Goal: Task Accomplishment & Management: Use online tool/utility

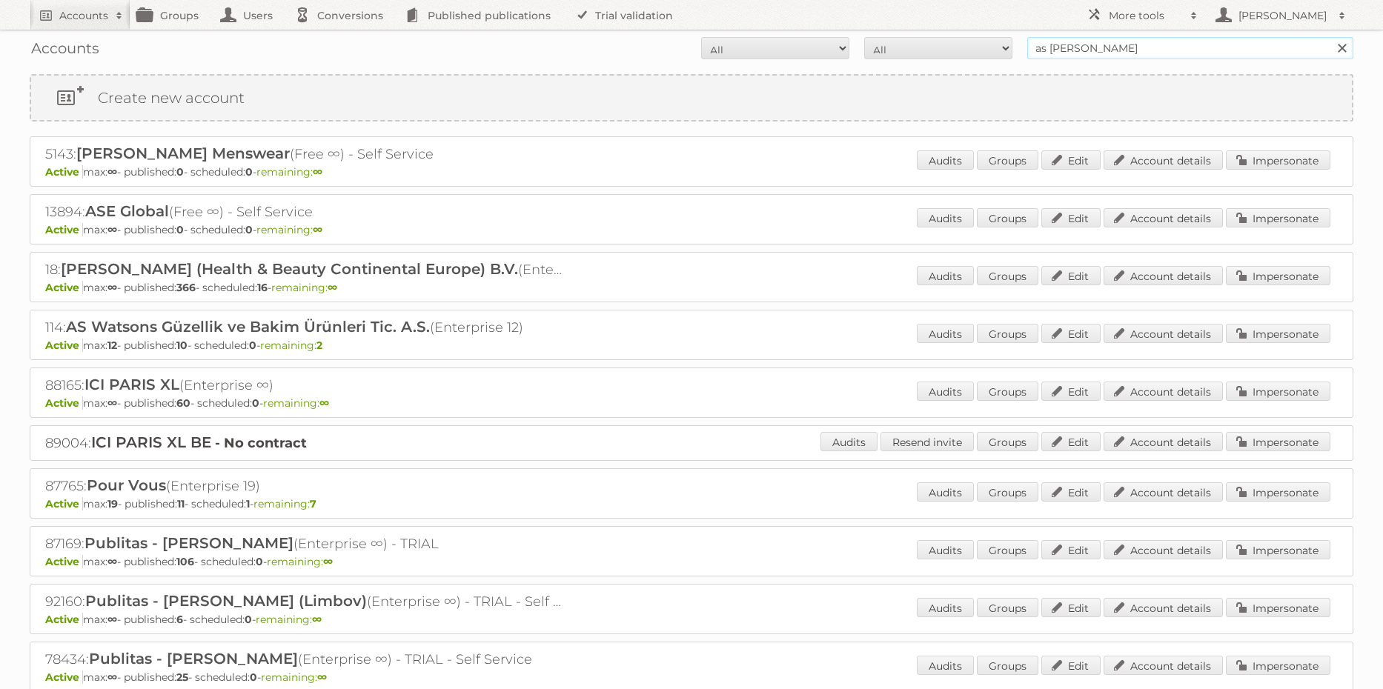
click at [1153, 47] on input "as [PERSON_NAME]" at bounding box center [1190, 48] width 326 height 22
click at [1153, 47] on input "as watson" at bounding box center [1190, 48] width 326 height 22
type input "action"
click at [1330, 37] on input "Search" at bounding box center [1341, 48] width 22 height 22
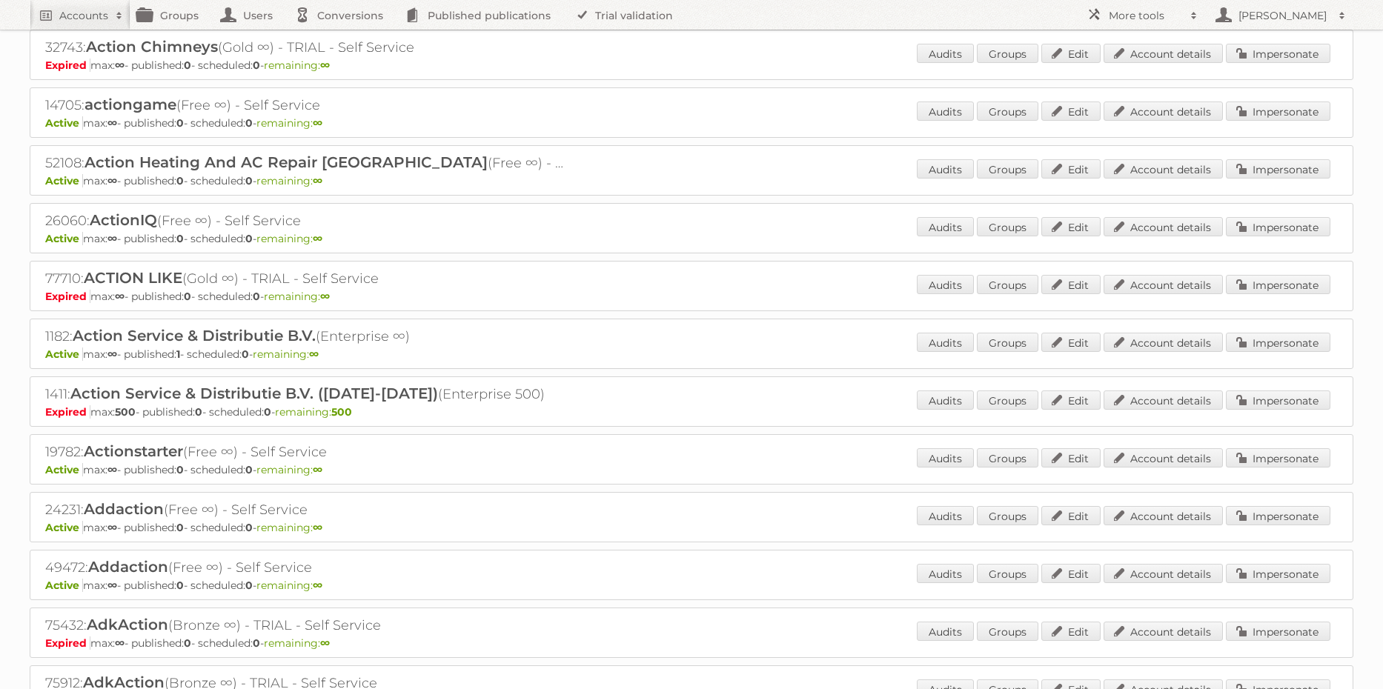
scroll to position [330, 0]
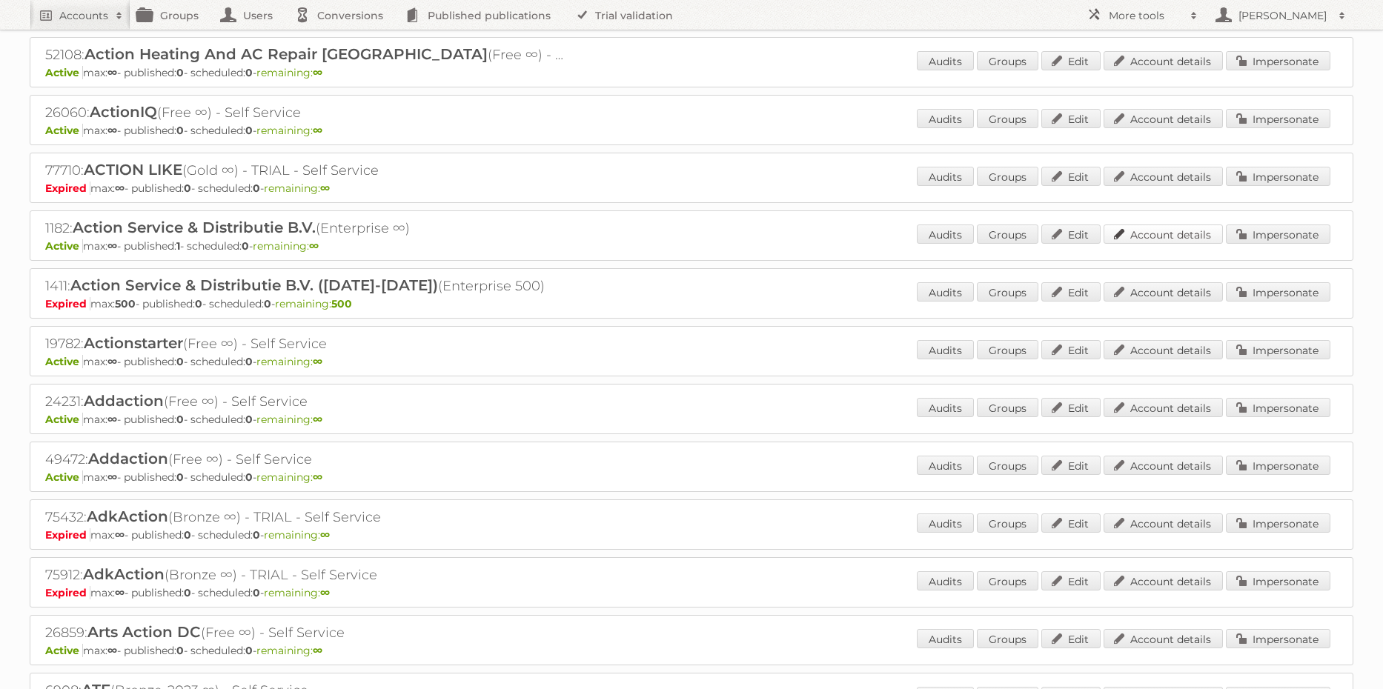
click at [1173, 233] on link "Account details" at bounding box center [1162, 233] width 119 height 19
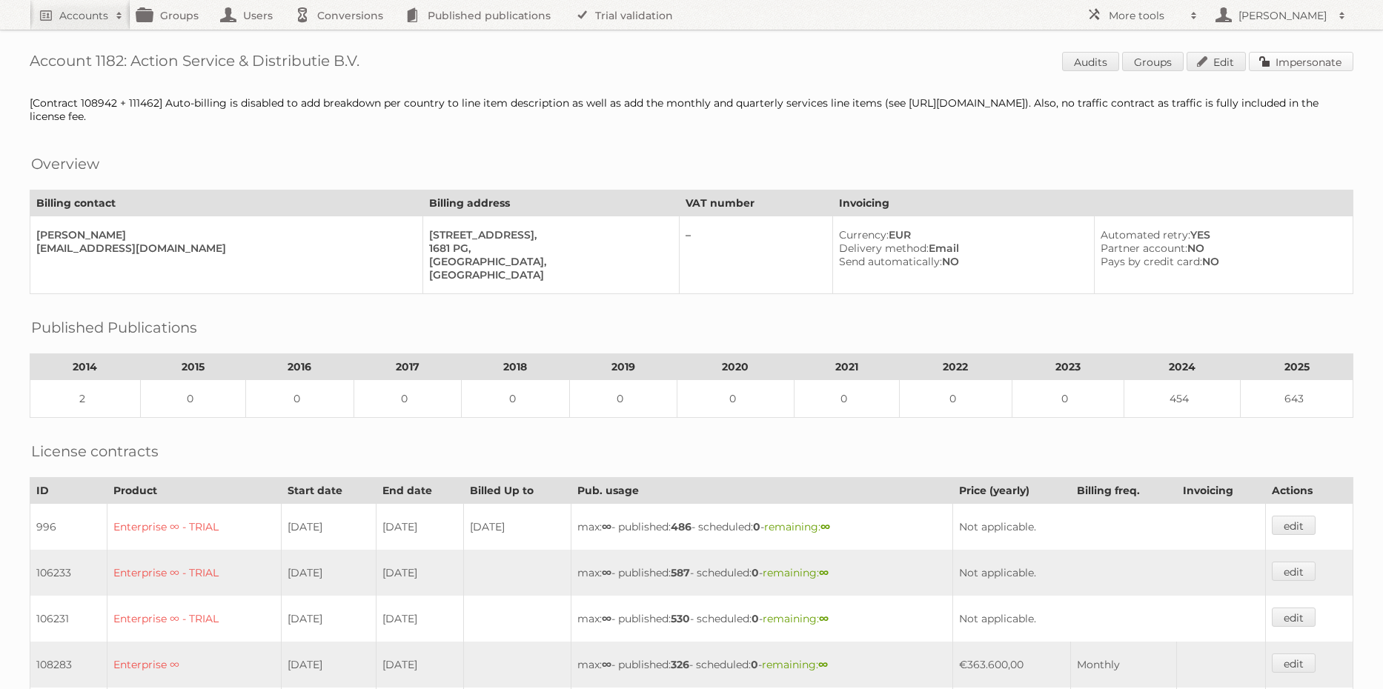
click at [1334, 53] on link "Impersonate" at bounding box center [1300, 61] width 104 height 19
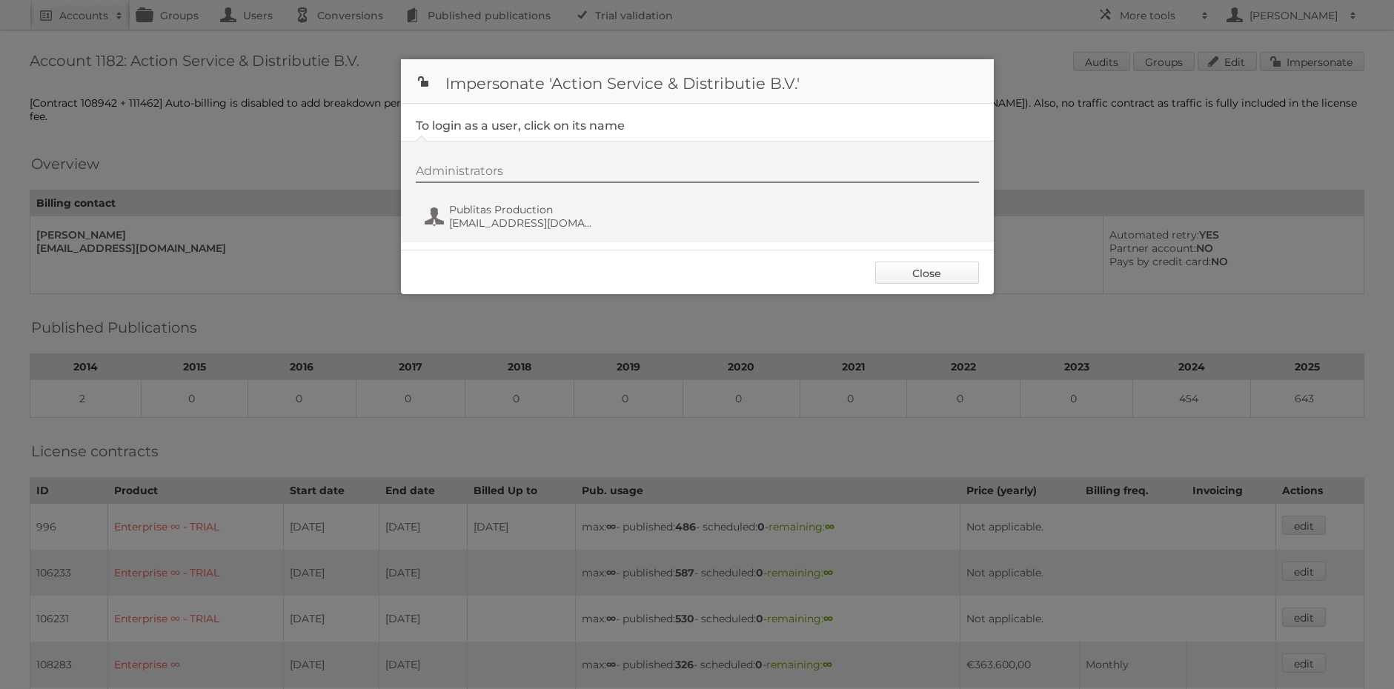
click at [959, 267] on link "Close" at bounding box center [927, 273] width 104 height 22
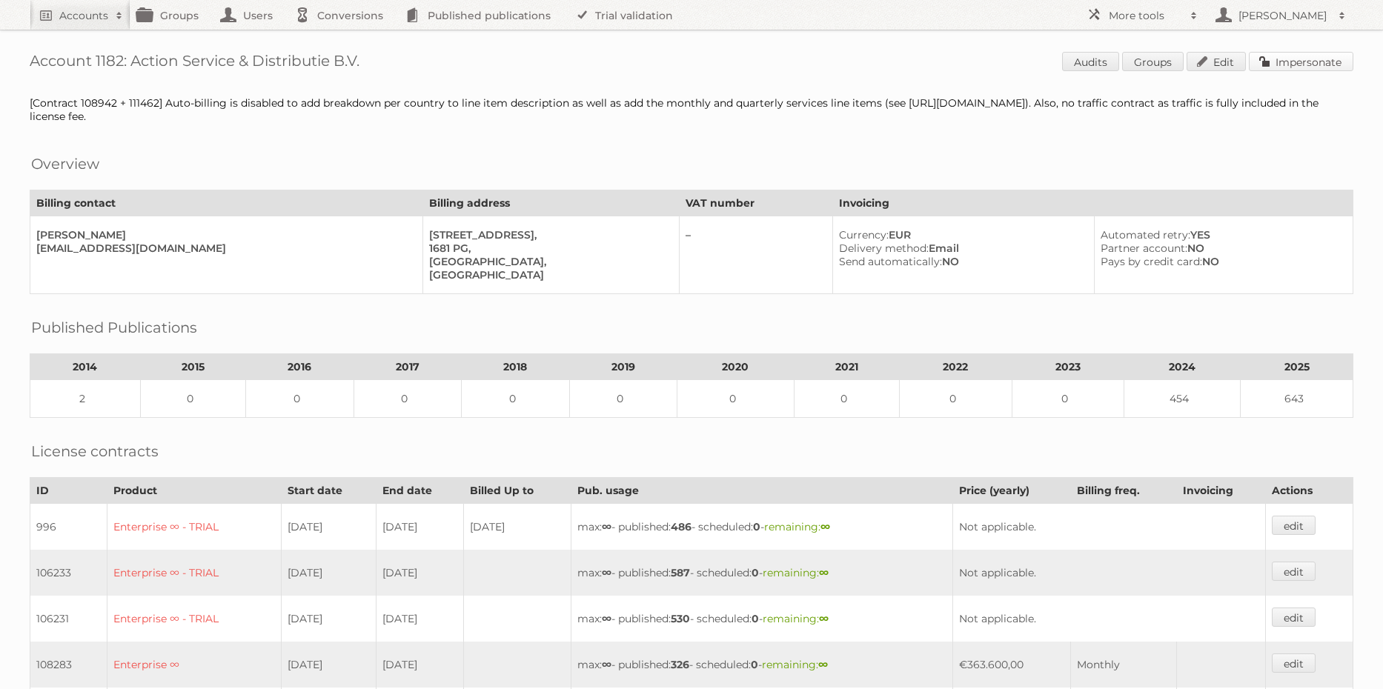
click at [1296, 70] on link "Impersonate" at bounding box center [1300, 61] width 104 height 19
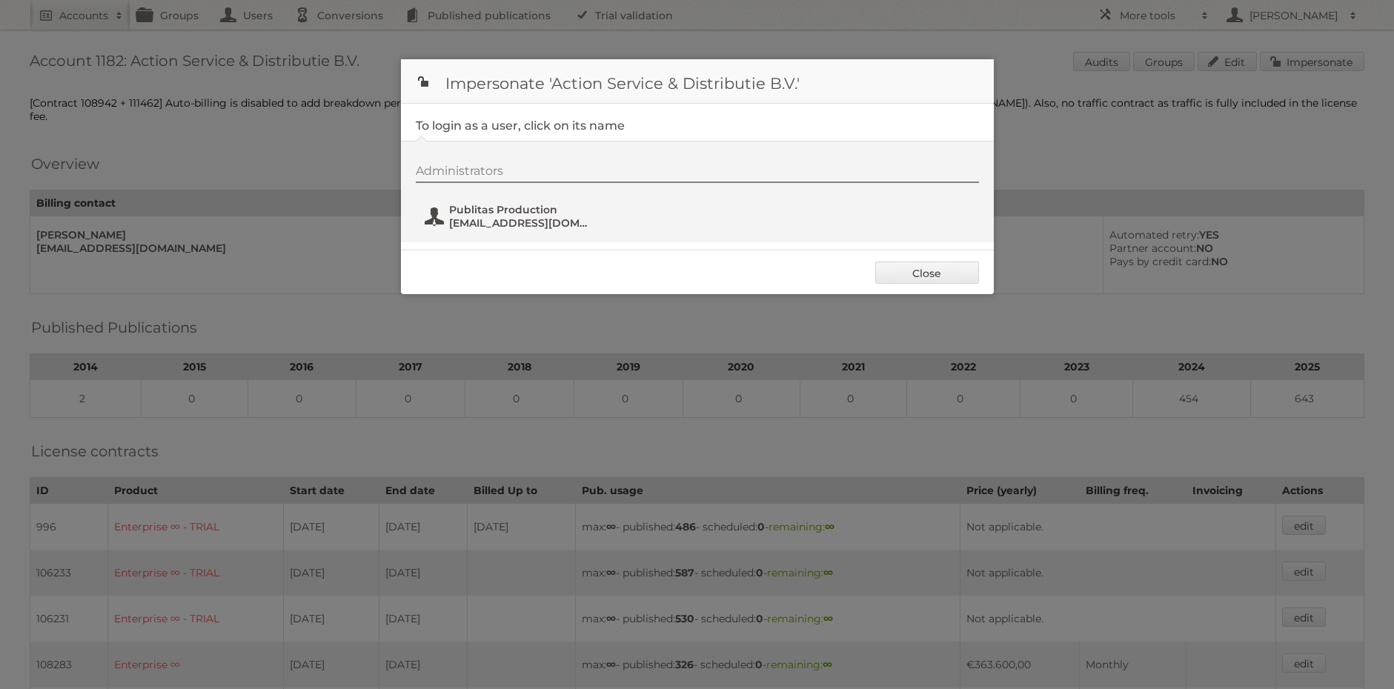
click at [556, 223] on span "fs+action@publitas.com" at bounding box center [521, 222] width 144 height 13
